Goal: Find specific page/section: Find specific page/section

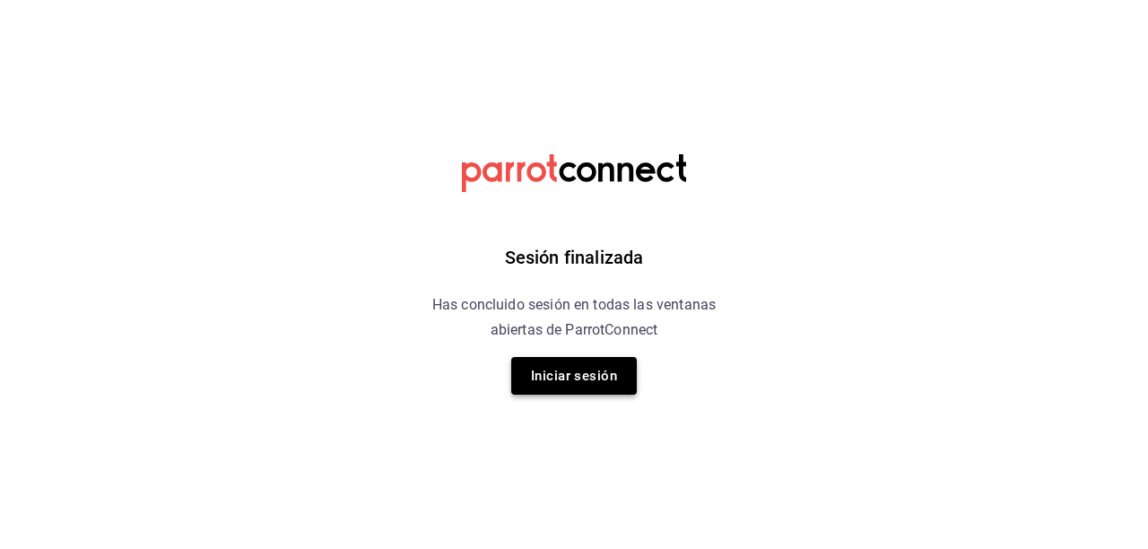
click at [542, 370] on button "Iniciar sesión" at bounding box center [574, 376] width 126 height 38
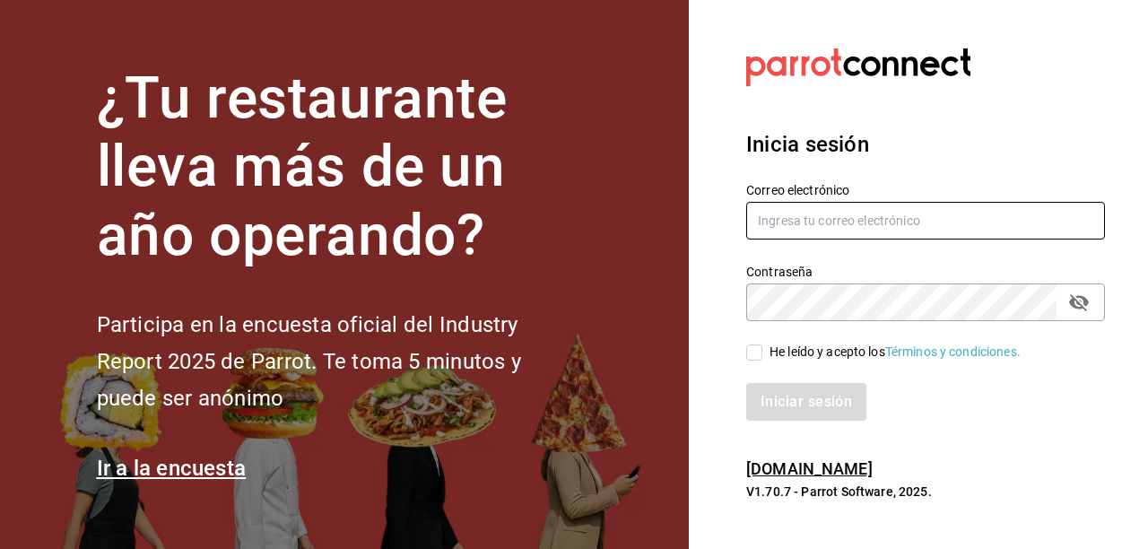
type input "[EMAIL_ADDRESS][DOMAIN_NAME]"
click at [749, 344] on input "He leído y acepto los Términos y condiciones." at bounding box center [754, 352] width 16 height 16
checkbox input "true"
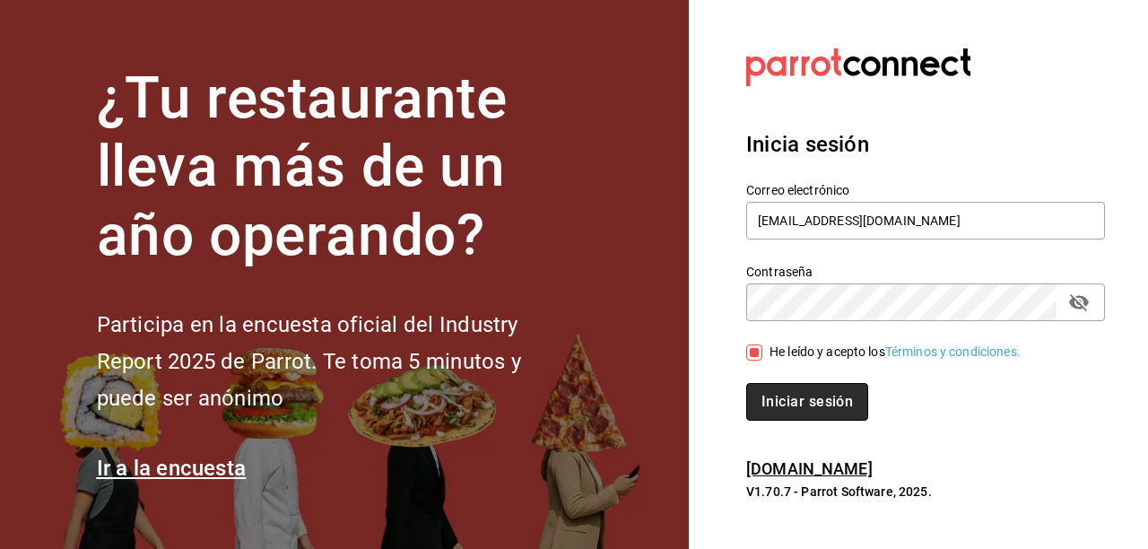
click at [792, 405] on button "Iniciar sesión" at bounding box center [807, 402] width 122 height 38
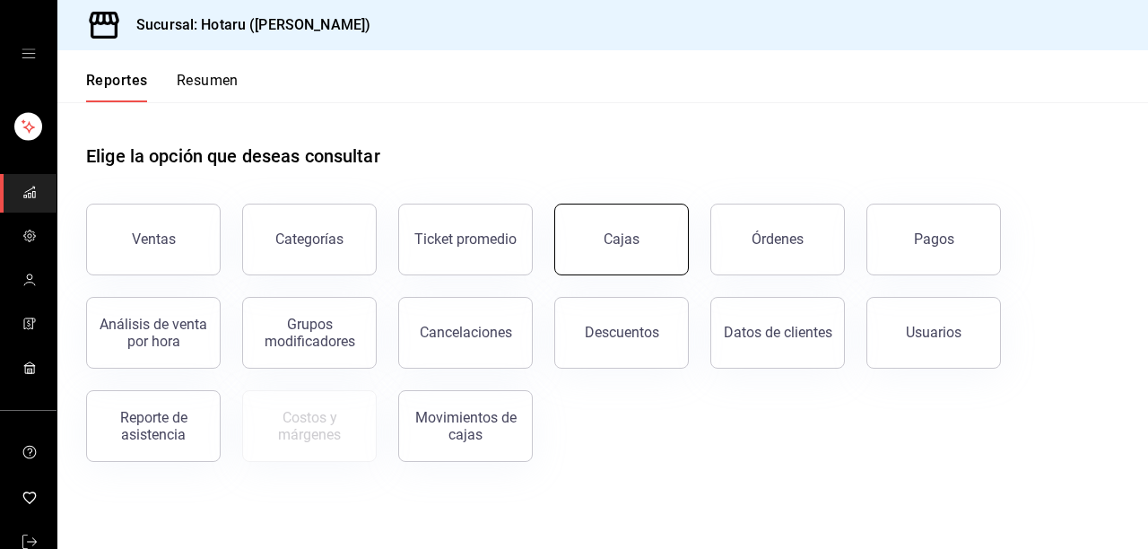
click at [581, 233] on link "Cajas" at bounding box center [621, 240] width 135 height 72
